Goal: Task Accomplishment & Management: Manage account settings

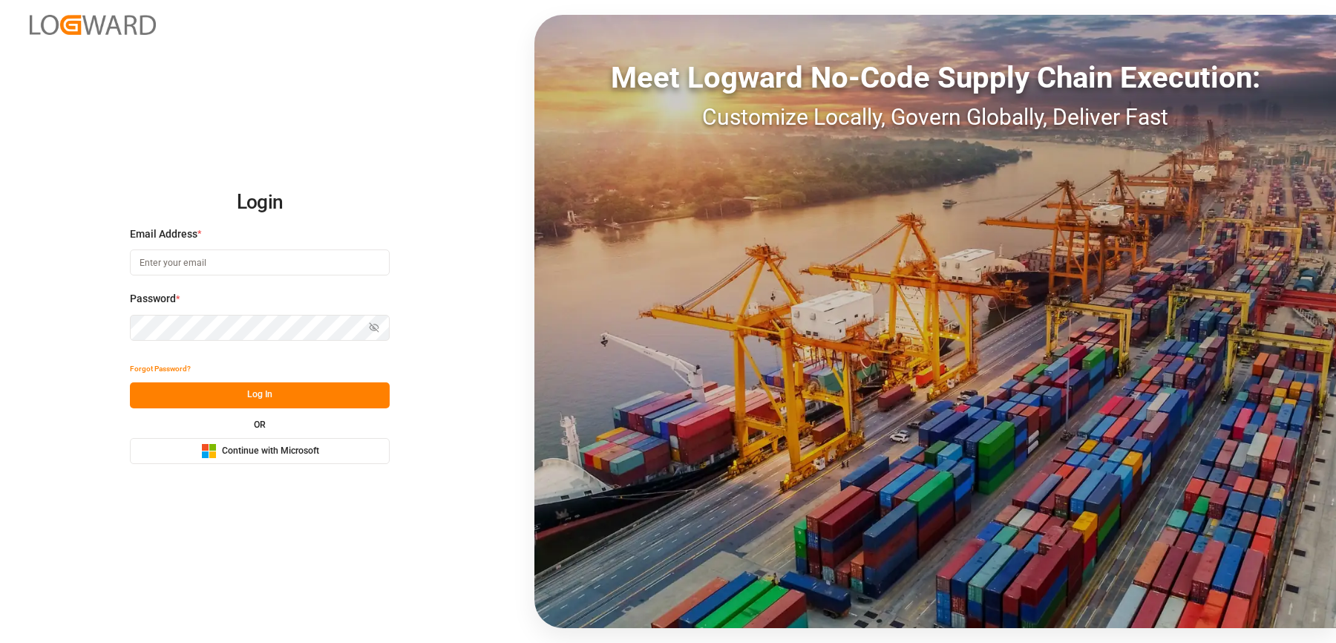
click at [280, 466] on div "Login Email Address * Password * Show password Forgot Password? Log In OR Micro…" at bounding box center [668, 321] width 1336 height 643
click at [282, 457] on div "Microsoft Logo Continue with Microsoft" at bounding box center [260, 451] width 118 height 16
